Goal: Transaction & Acquisition: Purchase product/service

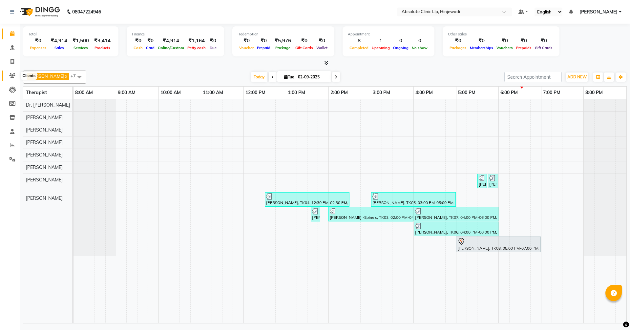
drag, startPoint x: 0, startPoint y: 0, endPoint x: 14, endPoint y: 76, distance: 77.0
click at [14, 76] on icon at bounding box center [12, 75] width 6 height 5
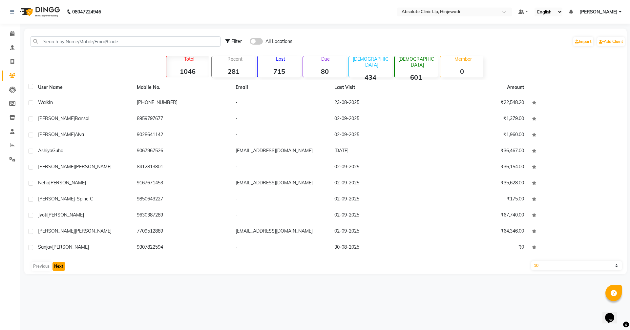
click at [61, 265] on button "Next" at bounding box center [58, 266] width 12 height 9
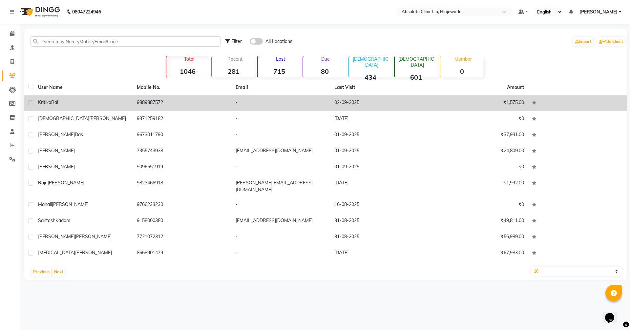
click at [108, 105] on div "[PERSON_NAME]" at bounding box center [83, 102] width 91 height 7
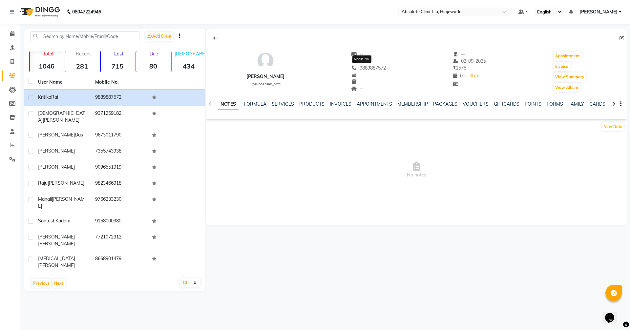
drag, startPoint x: 385, startPoint y: 67, endPoint x: 353, endPoint y: 66, distance: 31.8
click at [353, 66] on div "[PERSON_NAME] [DEMOGRAPHIC_DATA] -- -- [PHONE_NUMBER] Mobile No. -- -- -- -- [D…" at bounding box center [416, 68] width 420 height 49
copy span "9889887572"
click at [335, 106] on link "INVOICES" at bounding box center [341, 104] width 22 height 6
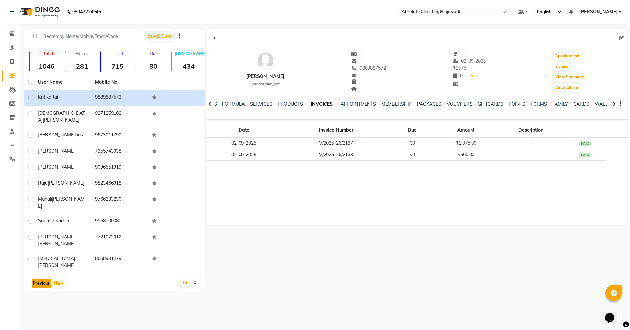
click at [45, 279] on button "Previous" at bounding box center [41, 283] width 20 height 9
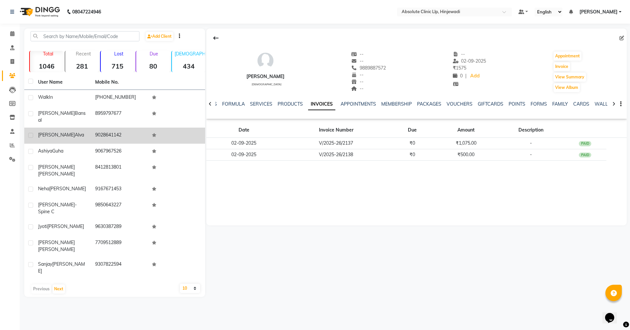
click at [64, 134] on td "[PERSON_NAME]" at bounding box center [62, 136] width 57 height 16
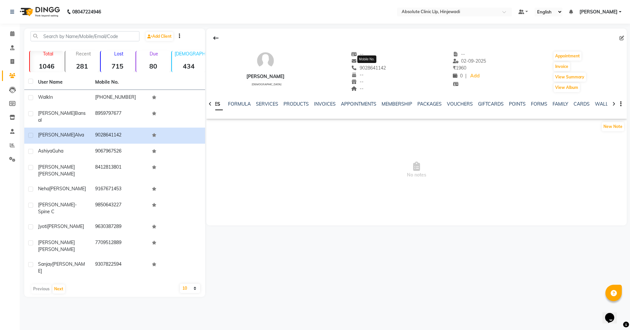
drag, startPoint x: 395, startPoint y: 71, endPoint x: 357, endPoint y: 66, distance: 38.0
click at [357, 66] on div "[PERSON_NAME] [DEMOGRAPHIC_DATA] -- -- [PHONE_NUMBER] Mobile No. -- -- -- -- [D…" at bounding box center [416, 68] width 420 height 49
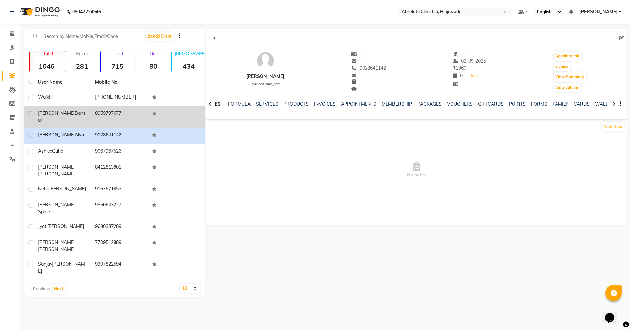
drag, startPoint x: 50, startPoint y: 115, endPoint x: 63, endPoint y: 111, distance: 14.6
click at [50, 115] on span "[PERSON_NAME]" at bounding box center [56, 113] width 37 height 6
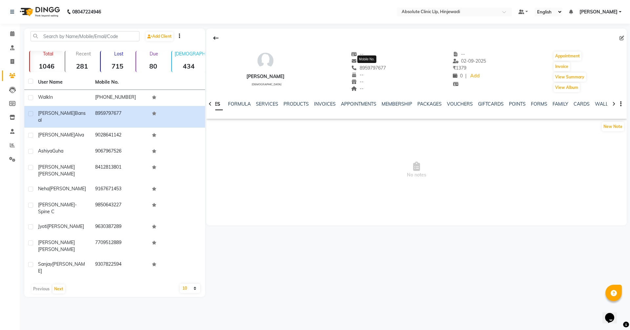
drag, startPoint x: 389, startPoint y: 67, endPoint x: 359, endPoint y: 66, distance: 30.2
click at [359, 66] on div "[PERSON_NAME] [DEMOGRAPHIC_DATA] -- -- [PHONE_NUMBER] Mobile No. -- -- -- -- [D…" at bounding box center [416, 68] width 420 height 49
copy span "8959797677"
click at [11, 60] on icon at bounding box center [12, 61] width 4 height 5
select select "service"
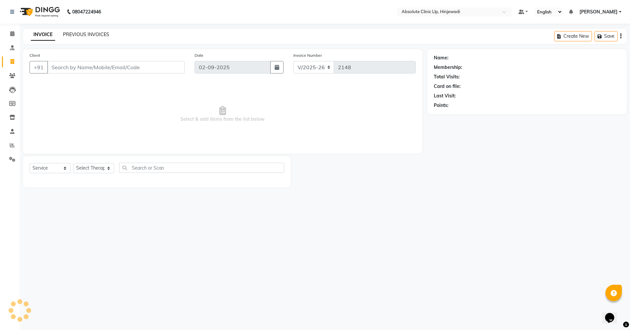
click at [96, 35] on link "PREVIOUS INVOICES" at bounding box center [86, 34] width 46 height 6
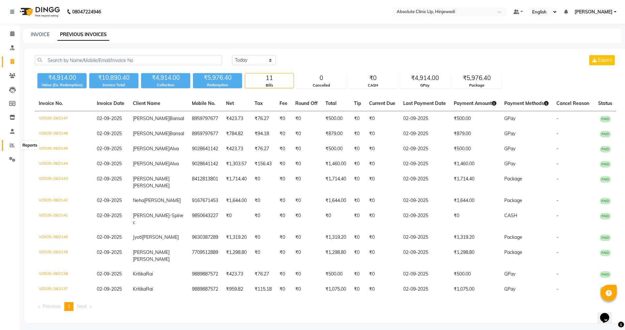
click at [12, 145] on icon at bounding box center [12, 145] width 5 height 5
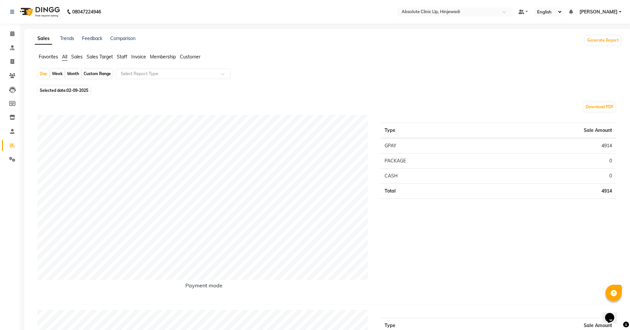
click at [79, 57] on span "Sales" at bounding box center [76, 57] width 11 height 6
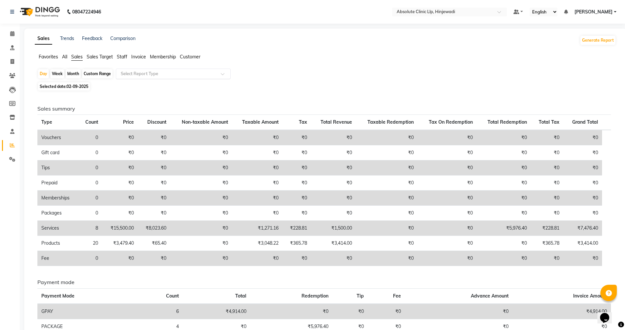
click at [132, 72] on input "text" at bounding box center [166, 74] width 94 height 7
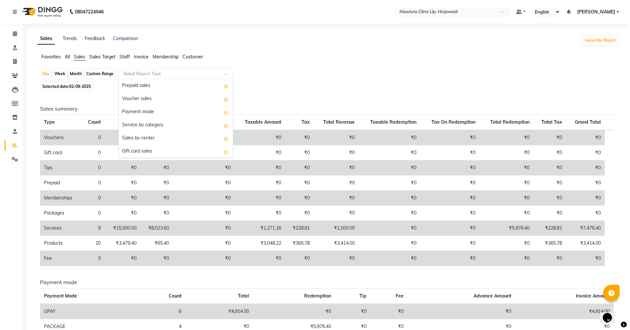
scroll to position [92, 0]
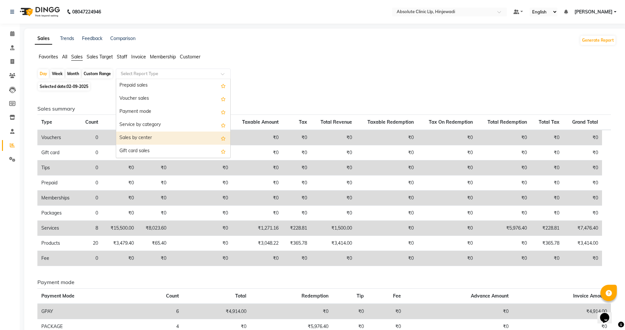
click at [140, 142] on div "Sales by center" at bounding box center [173, 138] width 114 height 13
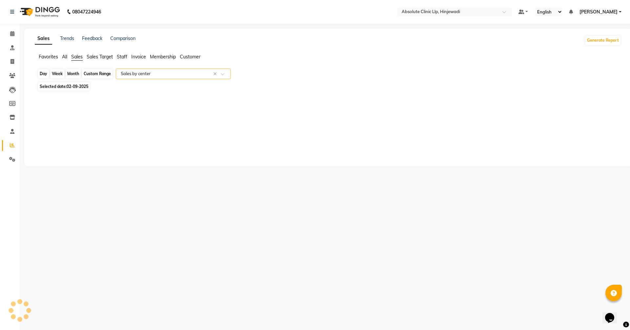
click at [42, 75] on div "Day" at bounding box center [43, 73] width 11 height 9
select select "9"
select select "2025"
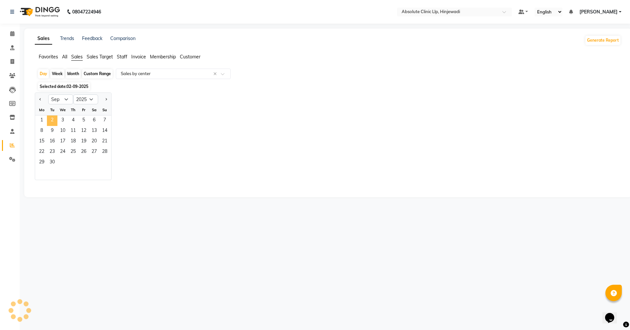
click at [54, 118] on span "2" at bounding box center [52, 120] width 10 height 10
select select "full_report"
select select "csv"
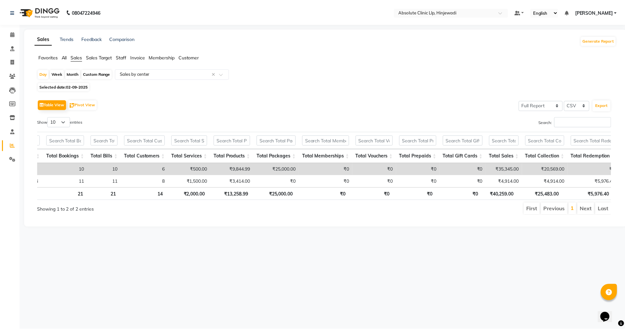
scroll to position [0, 70]
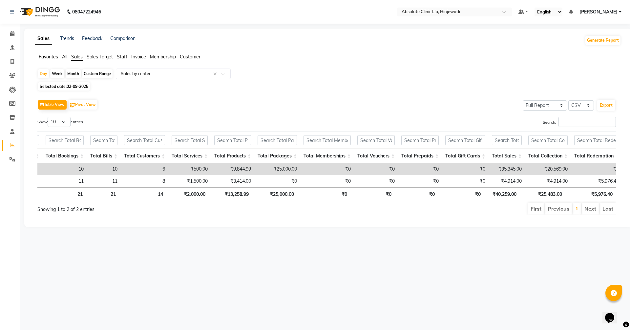
click at [104, 72] on div "Custom Range" at bounding box center [97, 73] width 31 height 9
select select "9"
select select "2025"
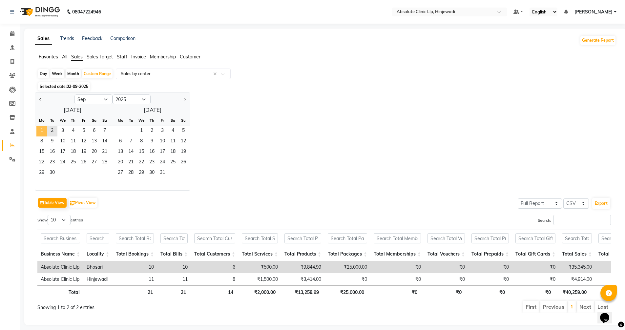
click at [41, 130] on span "1" at bounding box center [41, 131] width 10 height 10
click at [284, 111] on div "Jan Feb Mar Apr May Jun [DATE] Aug Sep Oct Nov [DATE] 2016 2017 2018 2019 2020 …" at bounding box center [325, 142] width 581 height 98
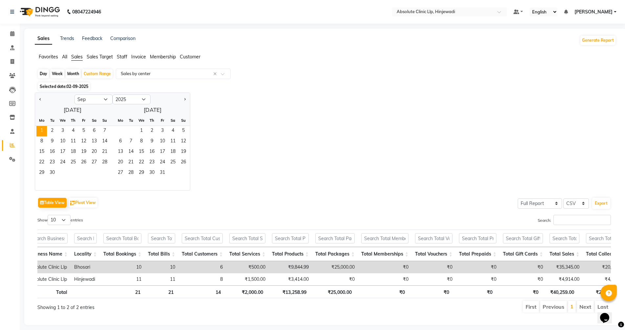
scroll to position [0, 15]
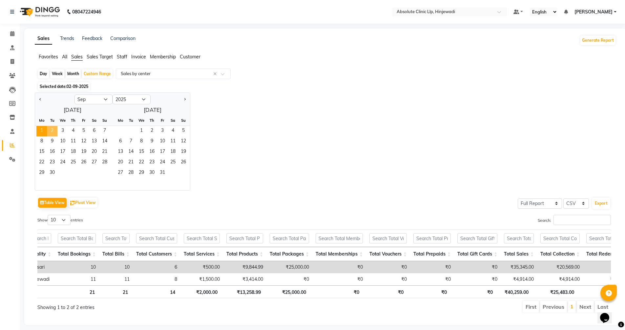
click at [57, 130] on span "2" at bounding box center [52, 131] width 10 height 10
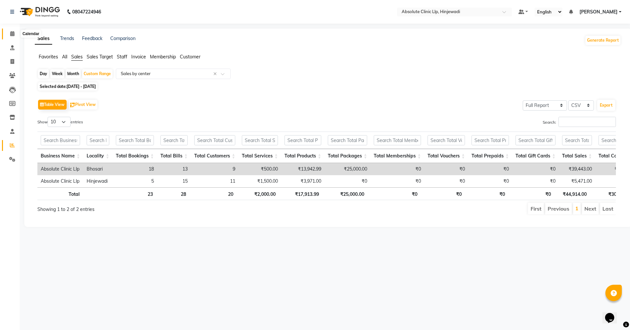
click at [10, 33] on span at bounding box center [12, 34] width 11 height 8
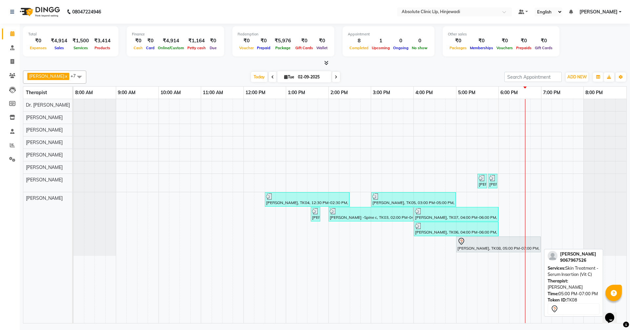
click at [487, 245] on div at bounding box center [498, 241] width 82 height 8
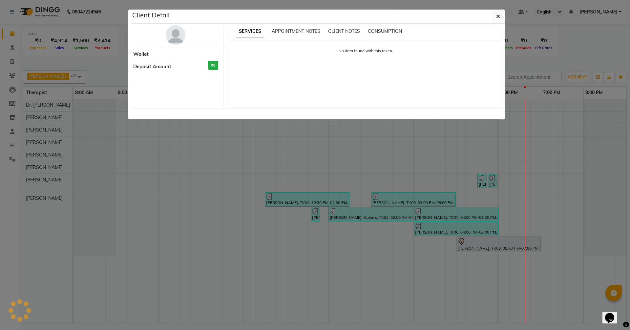
select select "7"
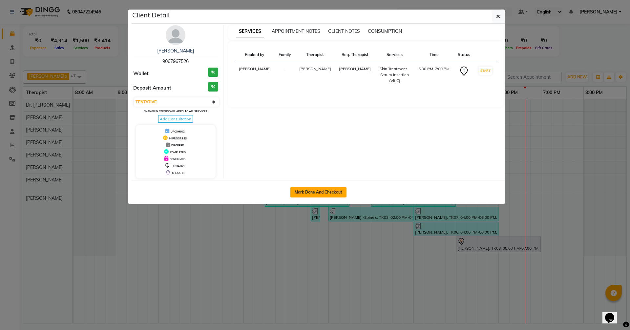
click at [334, 192] on button "Mark Done And Checkout" at bounding box center [318, 192] width 56 height 10
select select "service"
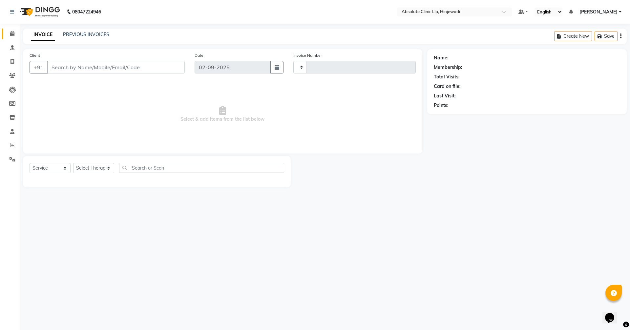
type input "2148"
select select "5113"
type input "9067967526"
select select "77023"
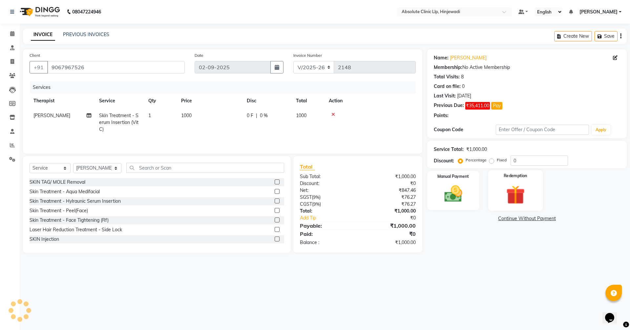
click at [512, 181] on div "Redemption" at bounding box center [515, 190] width 54 height 40
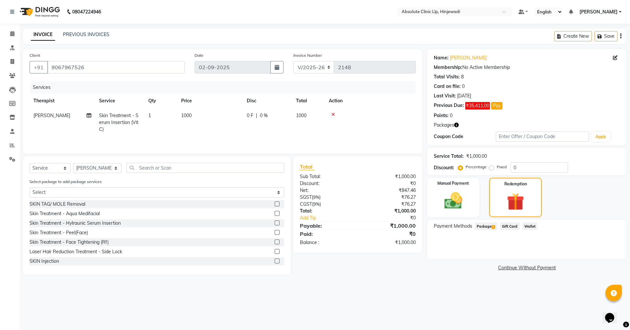
click at [494, 225] on span "1" at bounding box center [493, 227] width 4 height 4
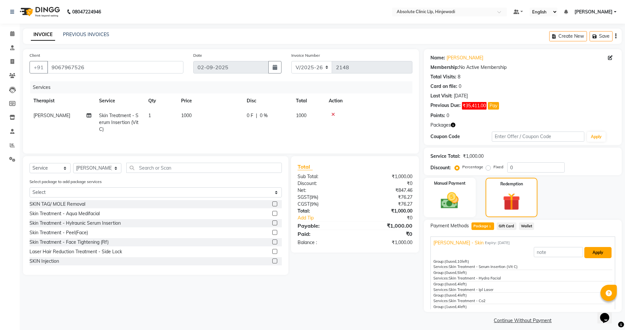
click at [598, 254] on button "Apply" at bounding box center [597, 252] width 27 height 11
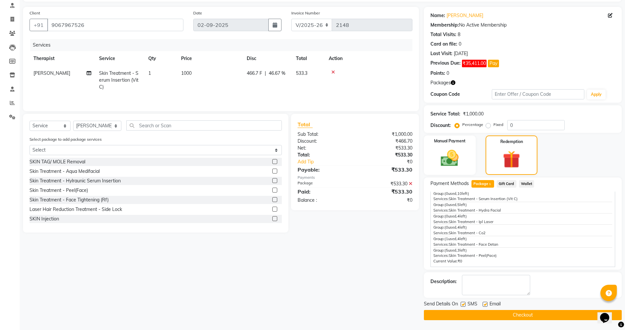
click at [539, 318] on button "Checkout" at bounding box center [523, 315] width 198 height 10
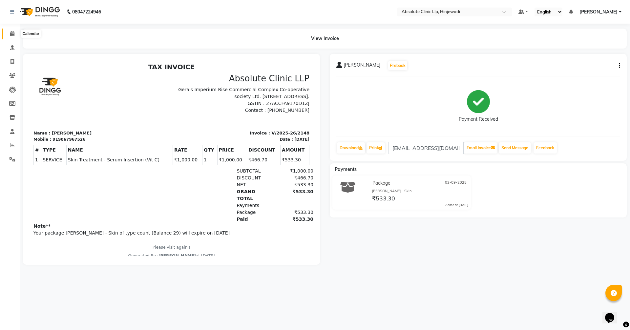
click at [11, 31] on icon at bounding box center [12, 33] width 4 height 5
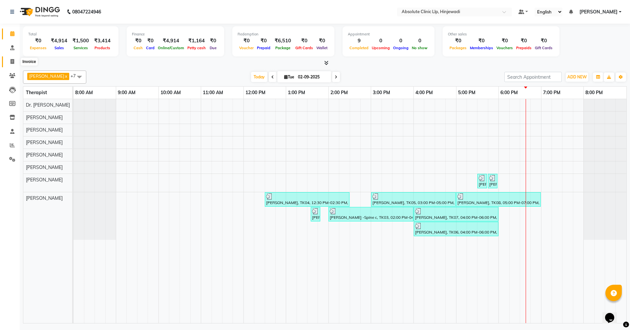
click at [13, 59] on span at bounding box center [12, 62] width 11 height 8
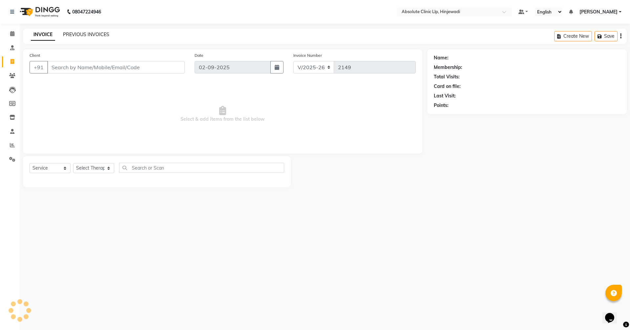
click at [84, 36] on link "PREVIOUS INVOICES" at bounding box center [86, 34] width 46 height 6
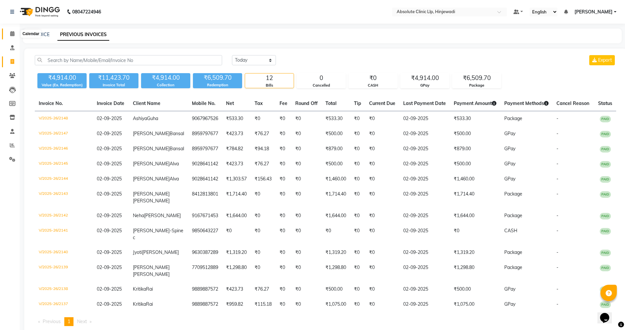
click at [10, 32] on icon at bounding box center [12, 33] width 4 height 5
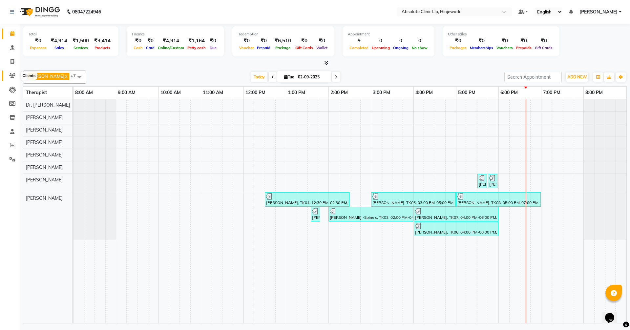
click at [11, 77] on icon at bounding box center [12, 75] width 6 height 5
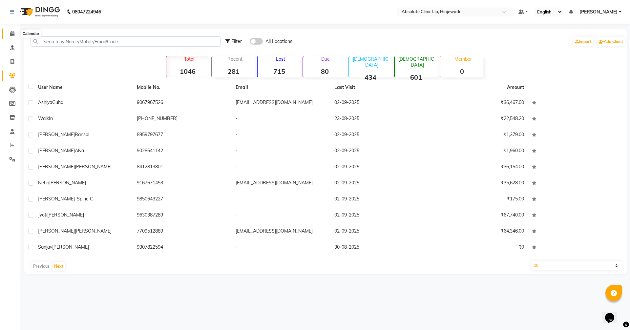
click at [12, 33] on icon at bounding box center [12, 33] width 4 height 5
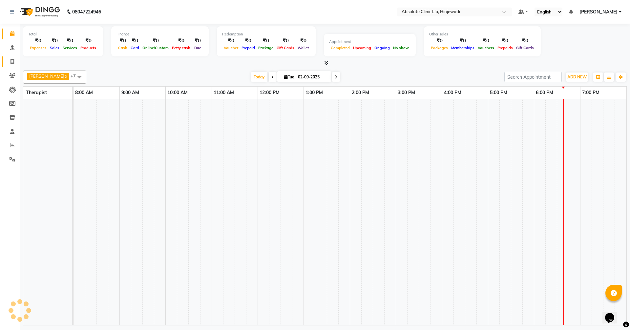
click at [12, 61] on icon at bounding box center [12, 61] width 4 height 5
select select "service"
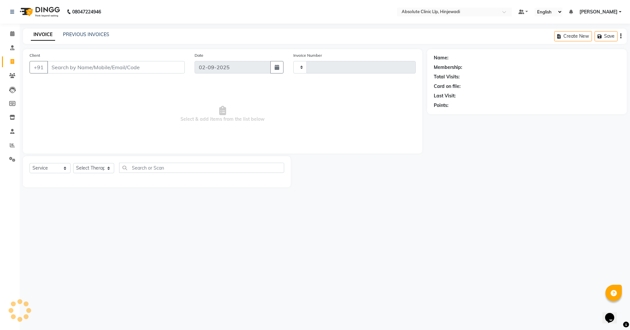
click at [96, 69] on input "Client" at bounding box center [115, 67] width 137 height 12
type input "2149"
select select "5113"
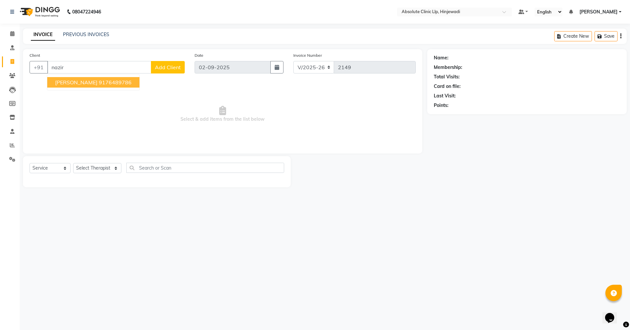
click at [99, 82] on ngb-highlight "9176489786" at bounding box center [115, 82] width 33 height 7
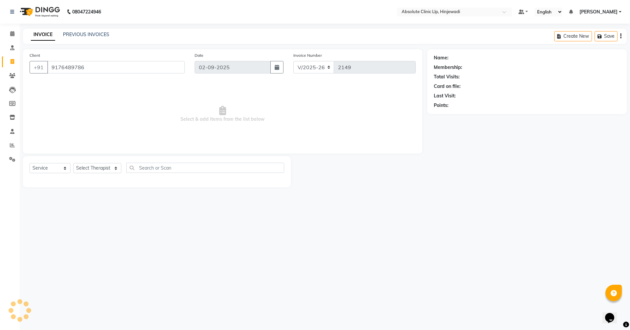
type input "9176489786"
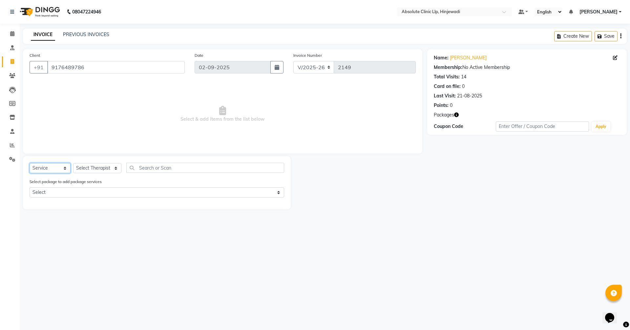
click at [56, 165] on select "Select Service Product Membership Package Voucher Prepaid Gift Card" at bounding box center [50, 168] width 41 height 10
select select "product"
click at [30, 163] on select "Select Service Product Membership Package Voucher Prepaid Gift Card" at bounding box center [50, 168] width 41 height 10
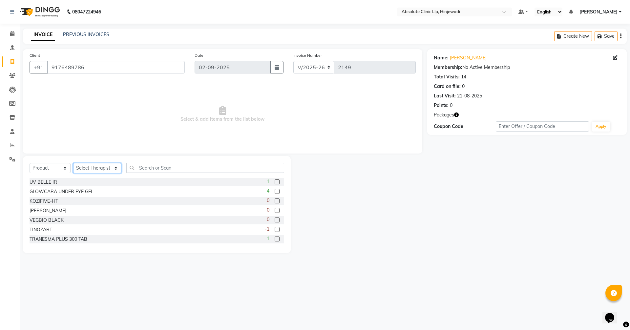
click at [85, 165] on select "Select Therapist [PERSON_NAME] DHANANJAY [PERSON_NAME] Dr. [PERSON_NAME] [PERSO…" at bounding box center [97, 168] width 48 height 10
select select "77023"
click at [73, 163] on select "Select Therapist [PERSON_NAME] DHANANJAY [PERSON_NAME] Dr. [PERSON_NAME] [PERSO…" at bounding box center [97, 168] width 48 height 10
click at [176, 169] on input "text" at bounding box center [205, 168] width 158 height 10
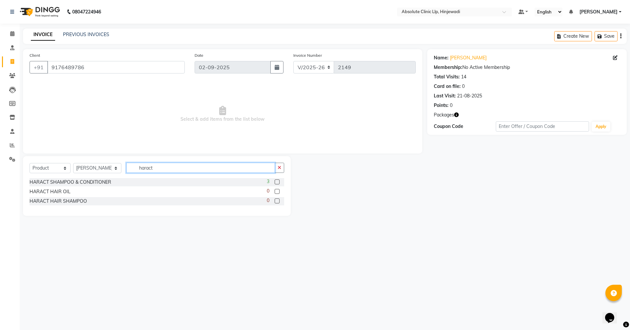
type input "haract"
click at [94, 177] on div "Select Service Product Membership Package Voucher Prepaid Gift Card Select Ther…" at bounding box center [157, 170] width 255 height 15
click at [98, 181] on div "HARACT SHAMPOO & CONDITIONER" at bounding box center [71, 182] width 82 height 7
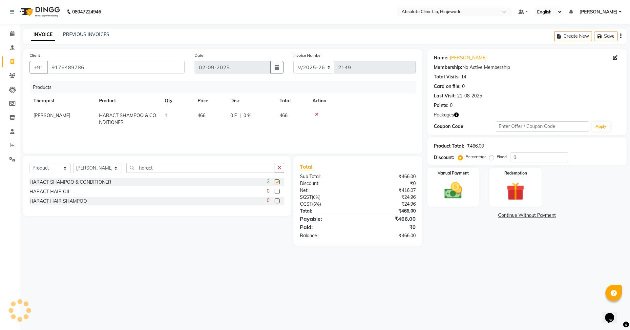
checkbox input "false"
drag, startPoint x: 525, startPoint y: 160, endPoint x: 506, endPoint y: 158, distance: 18.5
click at [506, 158] on div "Percentage Fixed 0" at bounding box center [513, 157] width 109 height 10
type input "1"
click at [497, 159] on label "Fixed" at bounding box center [502, 157] width 10 height 6
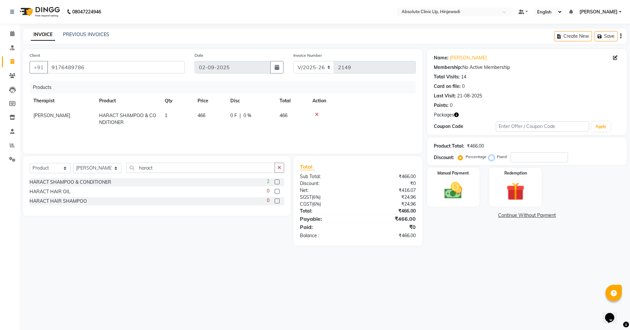
click at [490, 159] on input "Fixed" at bounding box center [492, 157] width 5 height 5
radio input "true"
click at [523, 160] on input "number" at bounding box center [538, 157] width 57 height 10
type input "47"
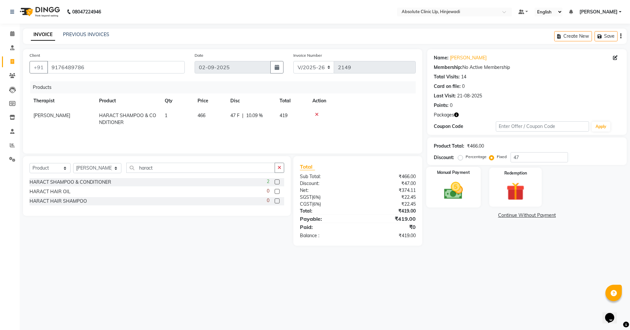
click at [457, 184] on img at bounding box center [453, 191] width 31 height 22
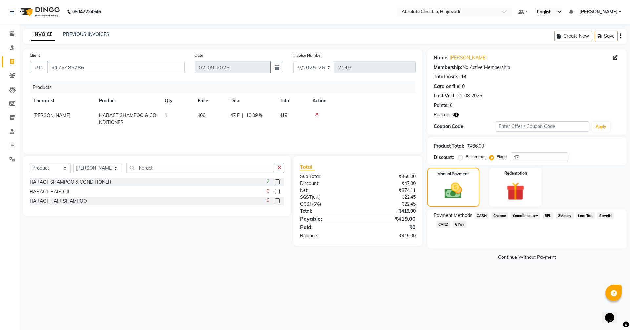
click at [457, 223] on span "GPay" at bounding box center [459, 225] width 13 height 8
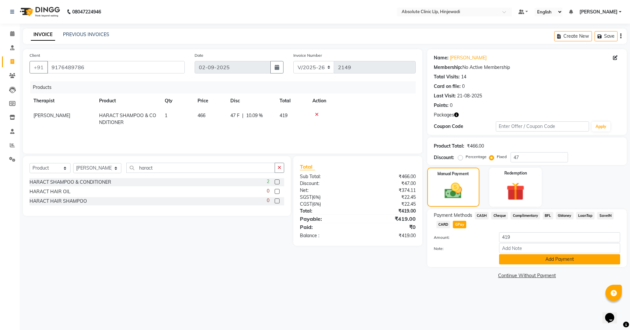
click at [548, 259] on button "Add Payment" at bounding box center [559, 259] width 121 height 10
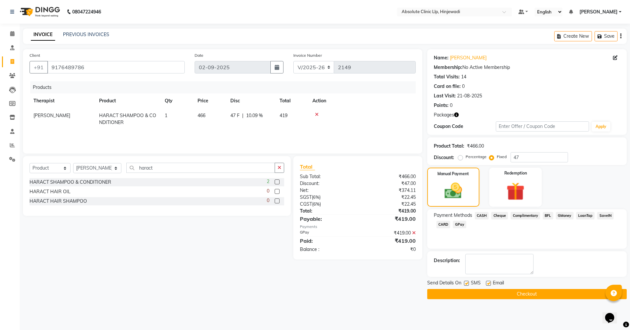
click at [533, 295] on button "Checkout" at bounding box center [526, 294] width 199 height 10
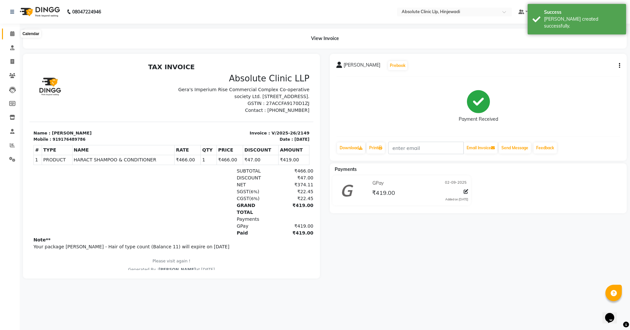
click at [12, 33] on icon at bounding box center [12, 33] width 4 height 5
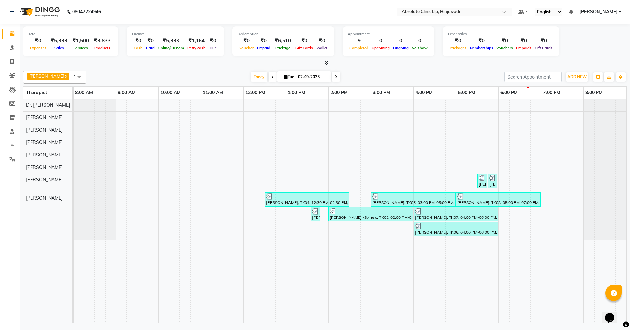
click at [267, 77] on span "Today" at bounding box center [259, 77] width 16 height 10
click at [267, 74] on span "Today" at bounding box center [259, 77] width 16 height 10
